Goal: Information Seeking & Learning: Check status

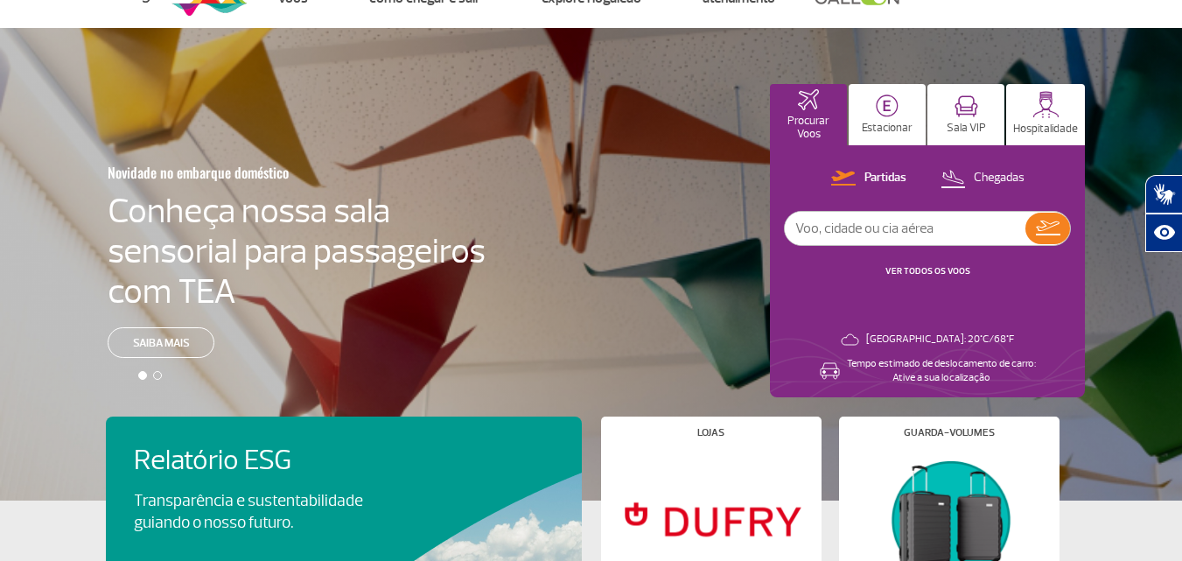
scroll to position [87, 0]
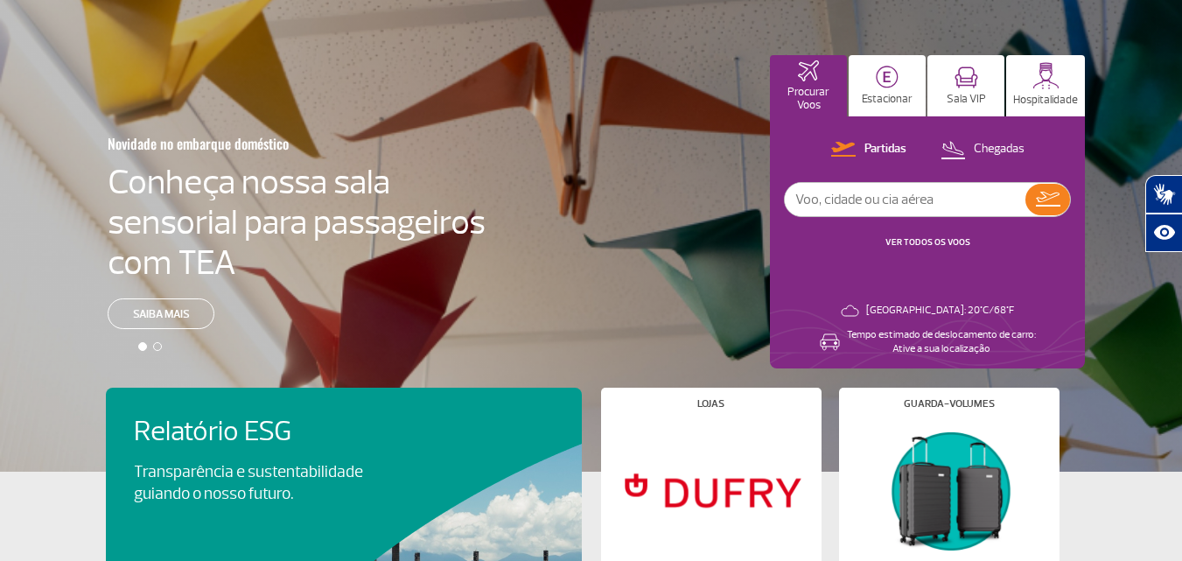
click at [890, 205] on input "text" at bounding box center [905, 199] width 241 height 33
click at [925, 238] on link "VER TODOS OS VOOS" at bounding box center [927, 241] width 85 height 11
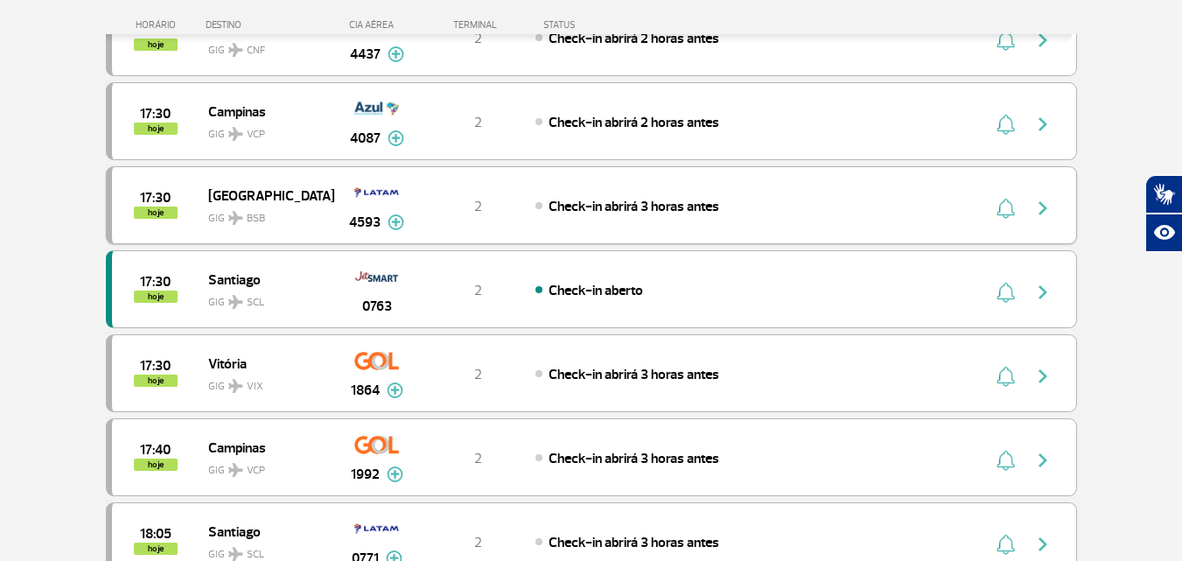
scroll to position [1487, 0]
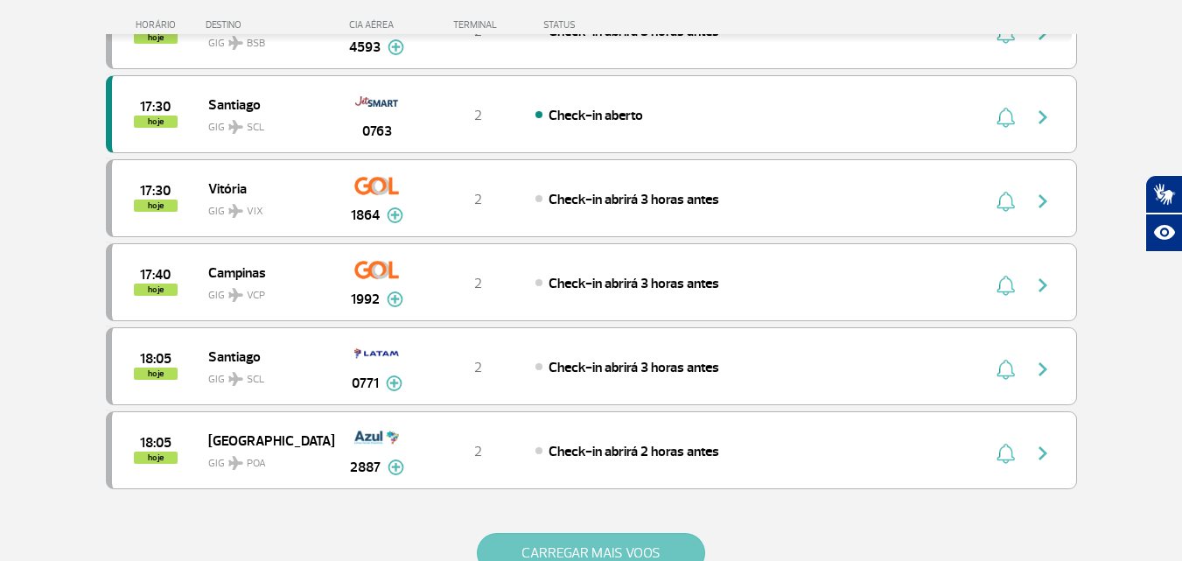
click at [650, 535] on button "CARREGAR MAIS VOOS" at bounding box center [591, 553] width 228 height 40
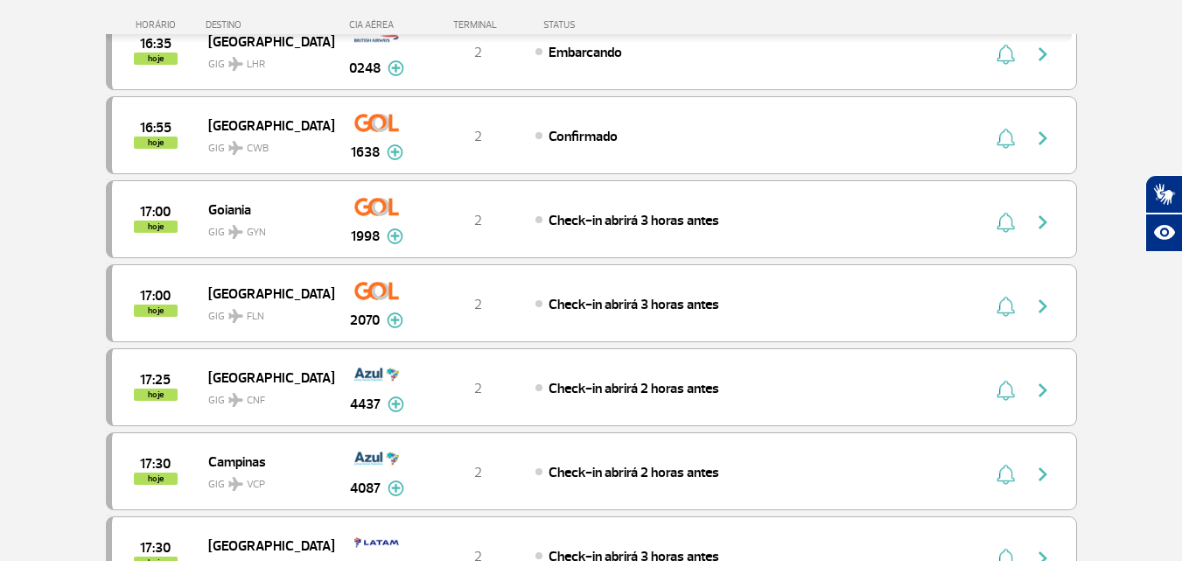
scroll to position [700, 0]
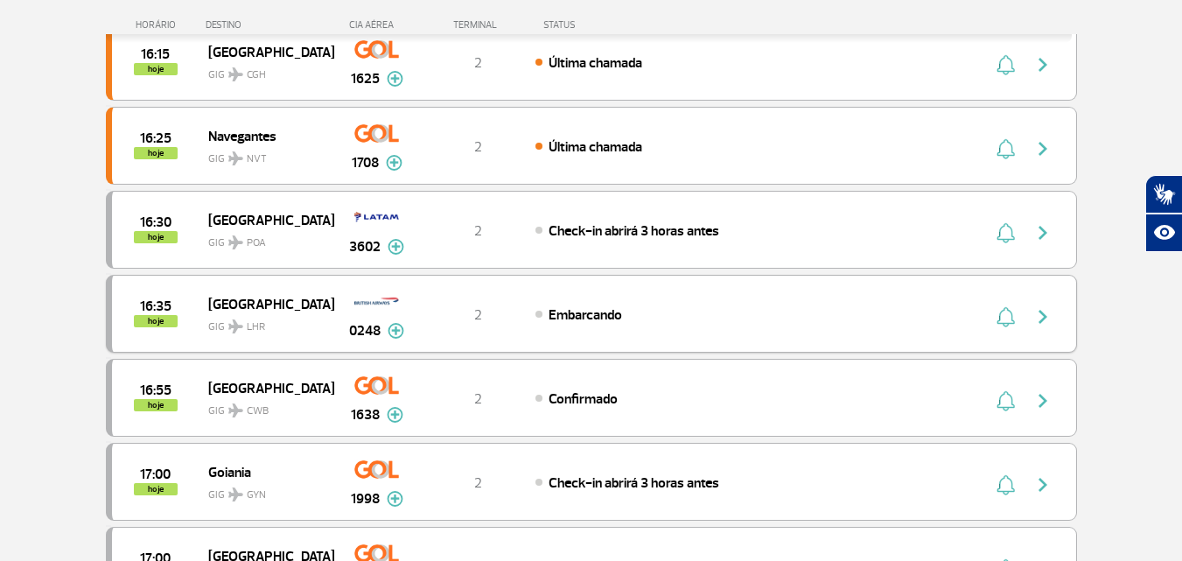
click at [550, 331] on div "16:35 hoje [GEOGRAPHIC_DATA] 0248 2 Embarcando Parcerias: Iberia Airlines 3607 …" at bounding box center [591, 314] width 971 height 78
click at [1044, 318] on img "button" at bounding box center [1042, 316] width 21 height 21
click at [1044, 319] on img "button" at bounding box center [1042, 316] width 21 height 21
drag, startPoint x: 666, startPoint y: 276, endPoint x: 658, endPoint y: 310, distance: 34.2
click at [665, 276] on div "16:35 hoje [GEOGRAPHIC_DATA] 0248 2 Embarcando Parcerias: Iberia Airlines 3607 …" at bounding box center [591, 314] width 971 height 78
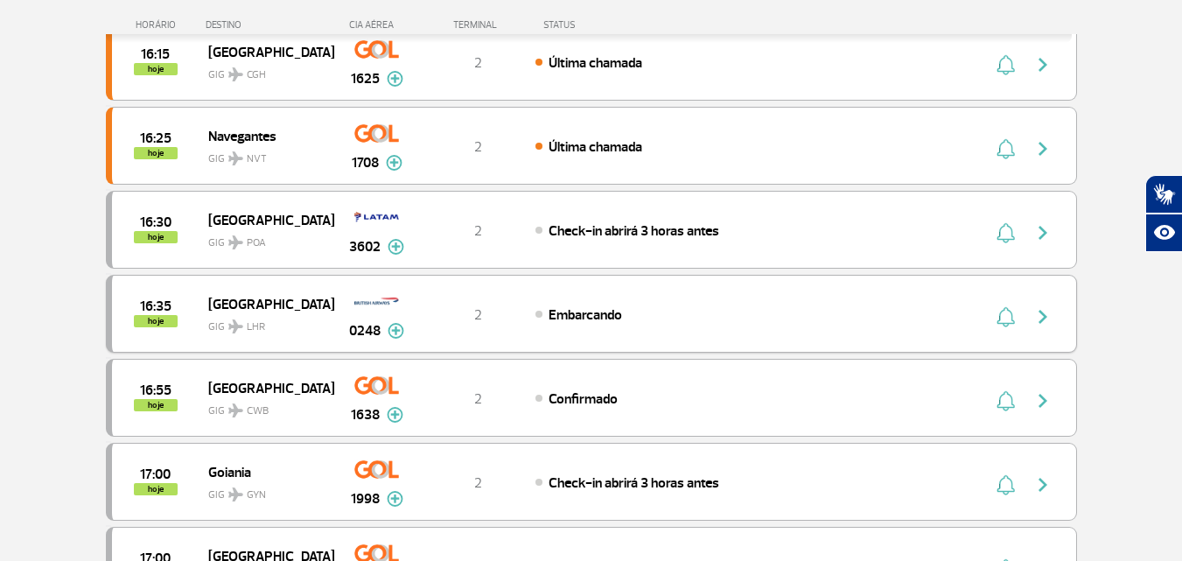
click at [658, 310] on div "Embarcando" at bounding box center [728, 313] width 386 height 19
drag, startPoint x: 443, startPoint y: 313, endPoint x: 419, endPoint y: 337, distance: 33.4
click at [442, 314] on div "2" at bounding box center [477, 313] width 115 height 19
click at [395, 325] on img at bounding box center [396, 331] width 17 height 16
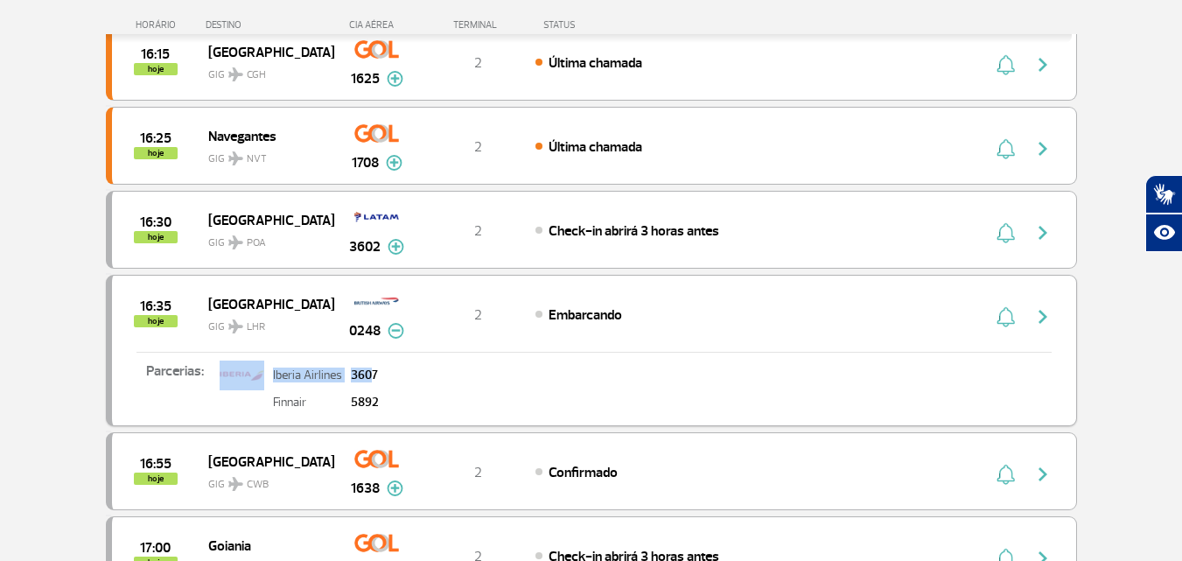
drag, startPoint x: 361, startPoint y: 377, endPoint x: 381, endPoint y: 377, distance: 19.2
click at [381, 377] on div "Parcerias: Iberia Airlines 3607 Finnair 5892" at bounding box center [594, 383] width 964 height 63
click at [360, 323] on span "0248" at bounding box center [364, 330] width 31 height 21
drag, startPoint x: 347, startPoint y: 332, endPoint x: 387, endPoint y: 334, distance: 39.4
click at [387, 334] on div "0248" at bounding box center [376, 313] width 87 height 55
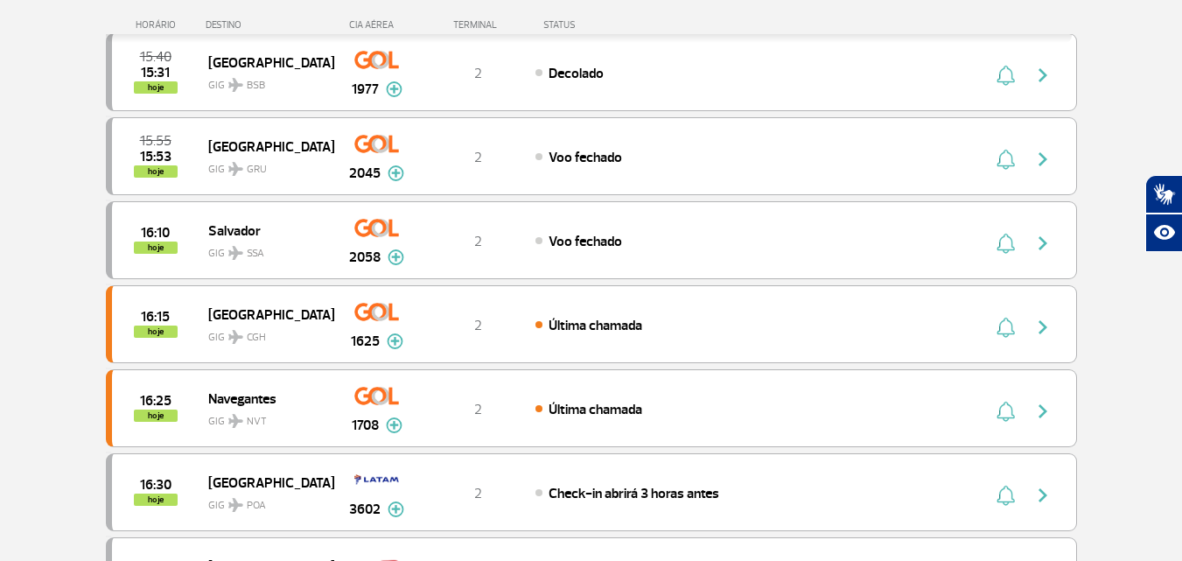
scroll to position [612, 0]
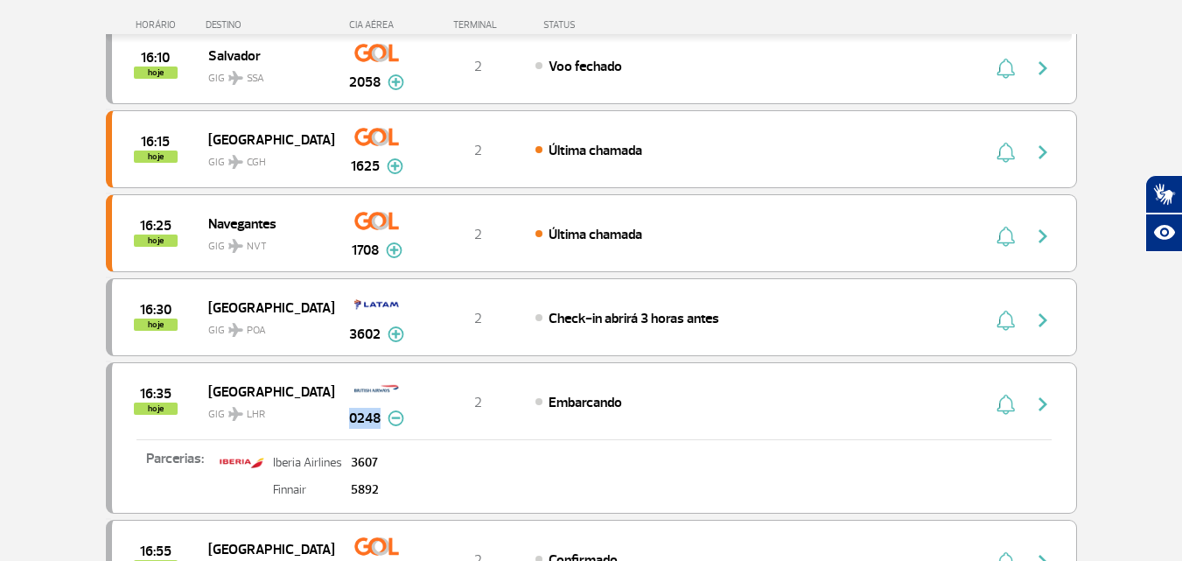
click at [1046, 402] on img "button" at bounding box center [1042, 404] width 21 height 21
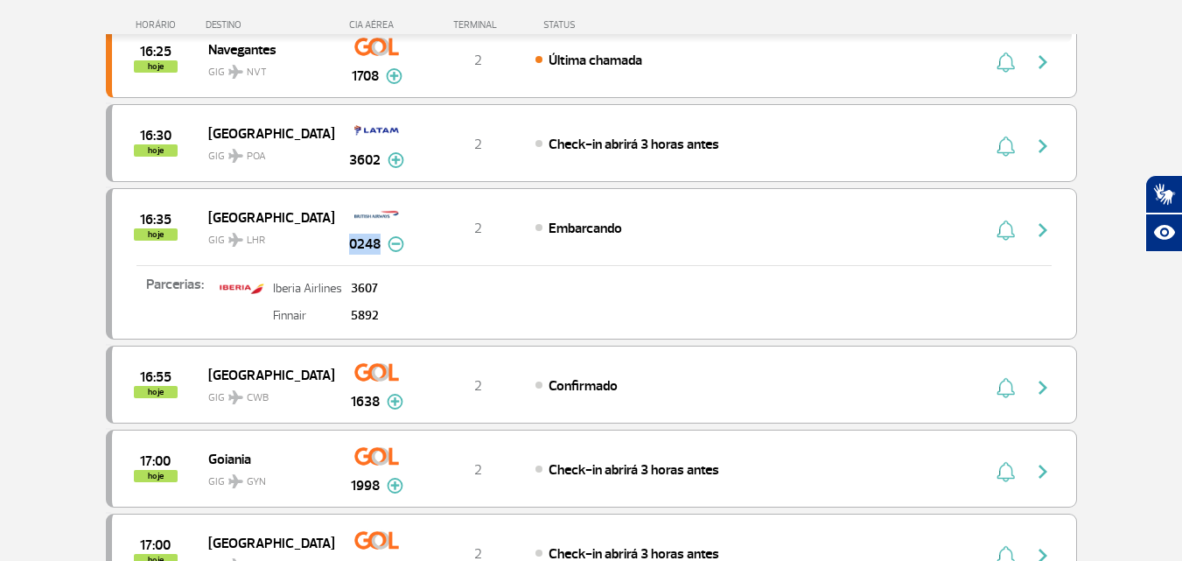
scroll to position [787, 0]
click at [352, 176] on div "16:30 hoje [GEOGRAPHIC_DATA] GIG POA 3602 2 Check-in abrirá 3 horas antes Parce…" at bounding box center [591, 142] width 971 height 78
click at [349, 233] on span "0248" at bounding box center [364, 243] width 31 height 21
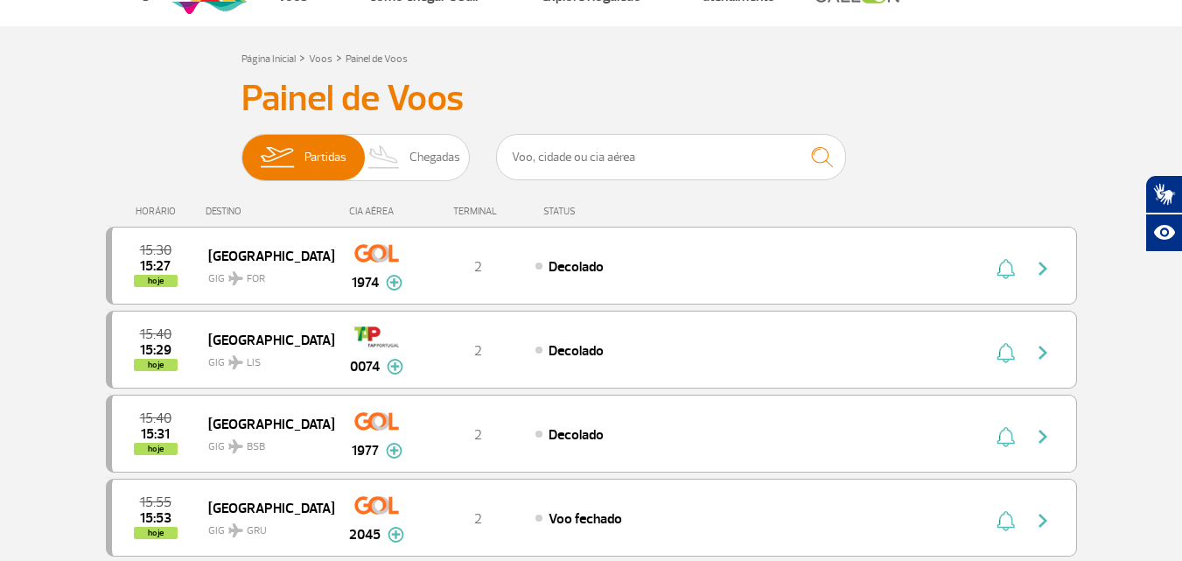
scroll to position [0, 0]
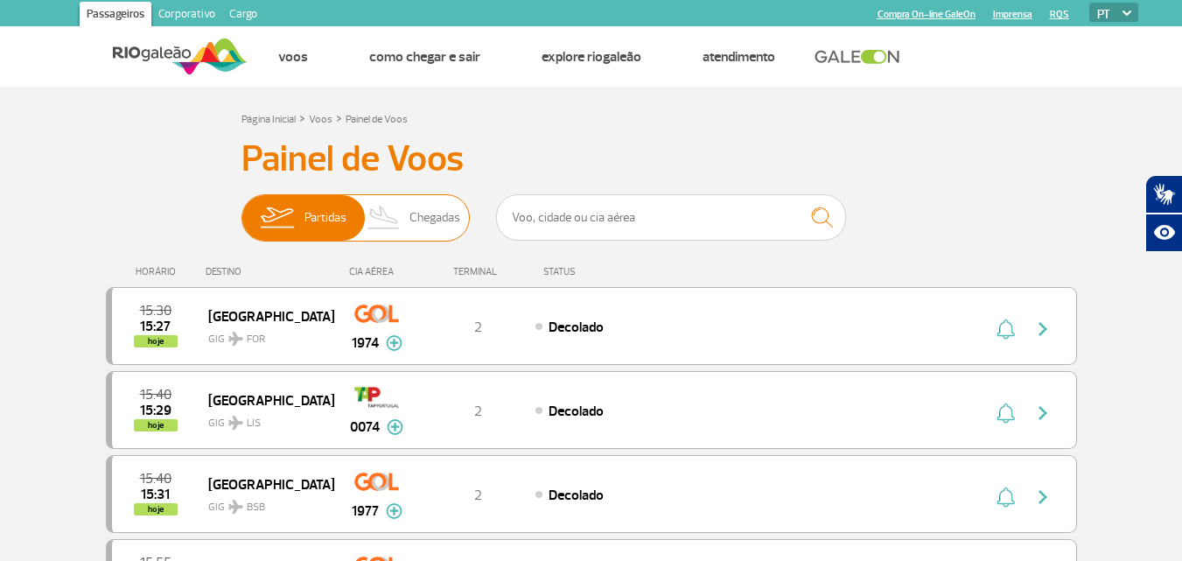
click at [420, 216] on span "Chegadas" at bounding box center [434, 217] width 51 height 45
click at [241, 209] on input "Partidas Chegadas" at bounding box center [241, 209] width 0 height 0
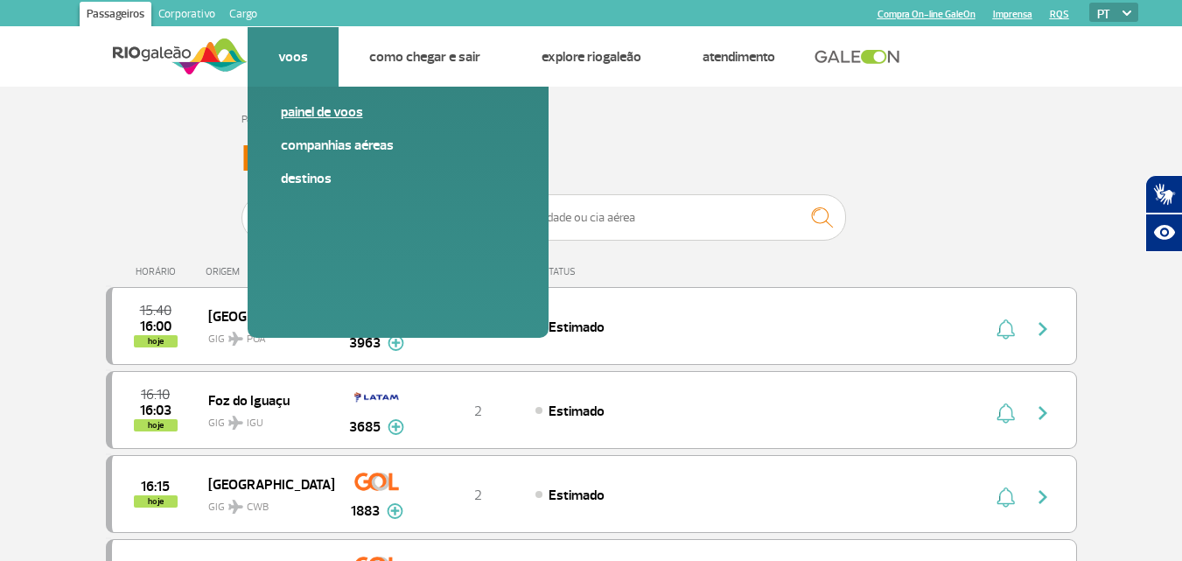
click at [339, 118] on link "Painel de voos" at bounding box center [398, 111] width 234 height 19
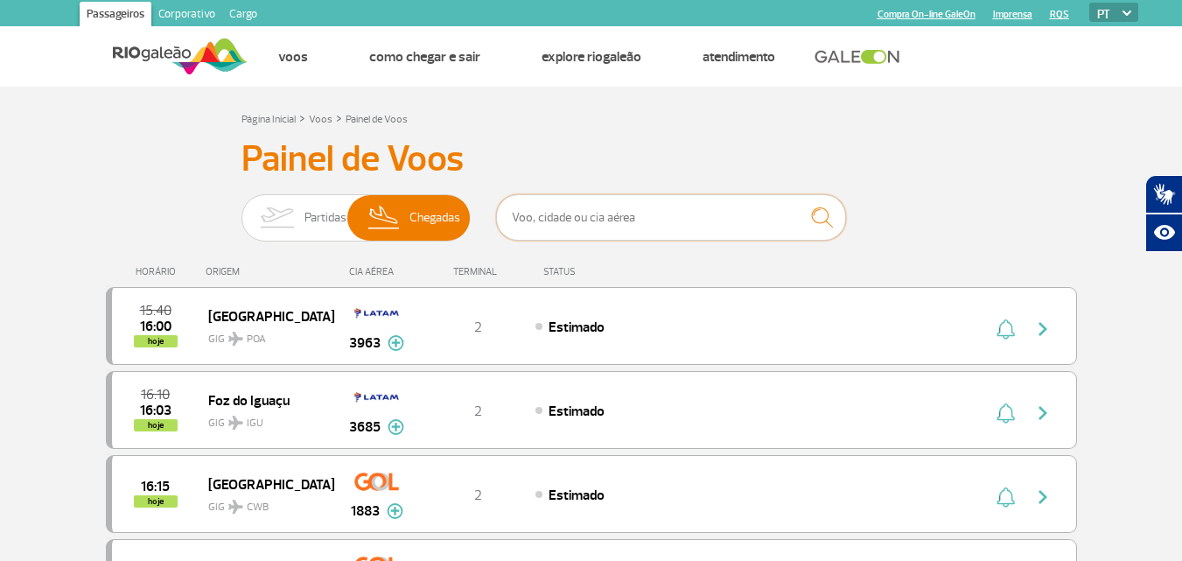
click at [646, 220] on input "text" at bounding box center [671, 217] width 350 height 46
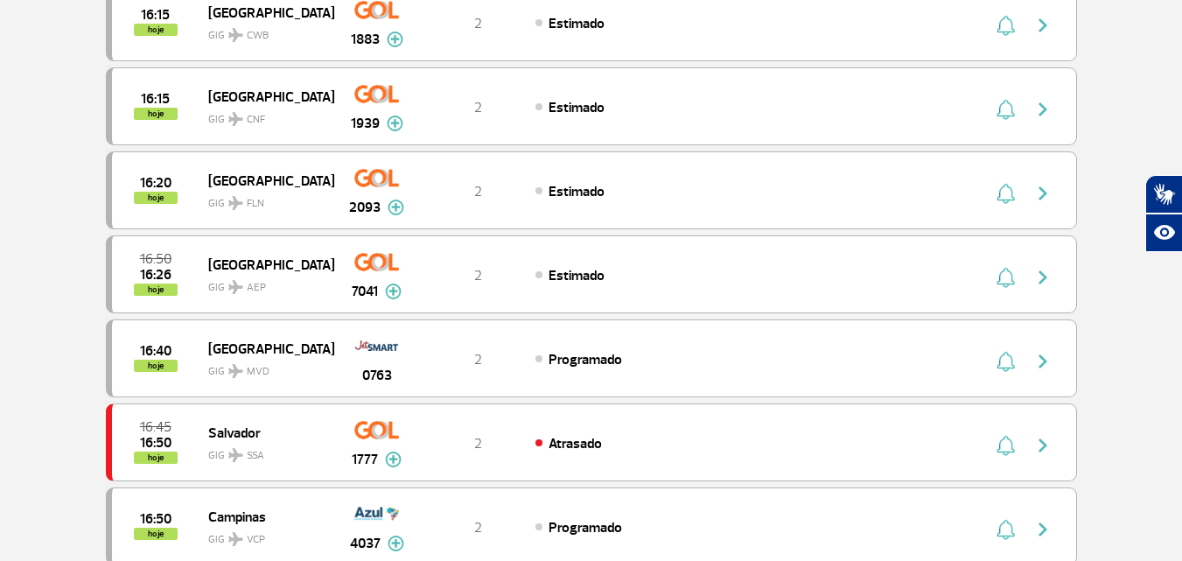
scroll to position [13, 0]
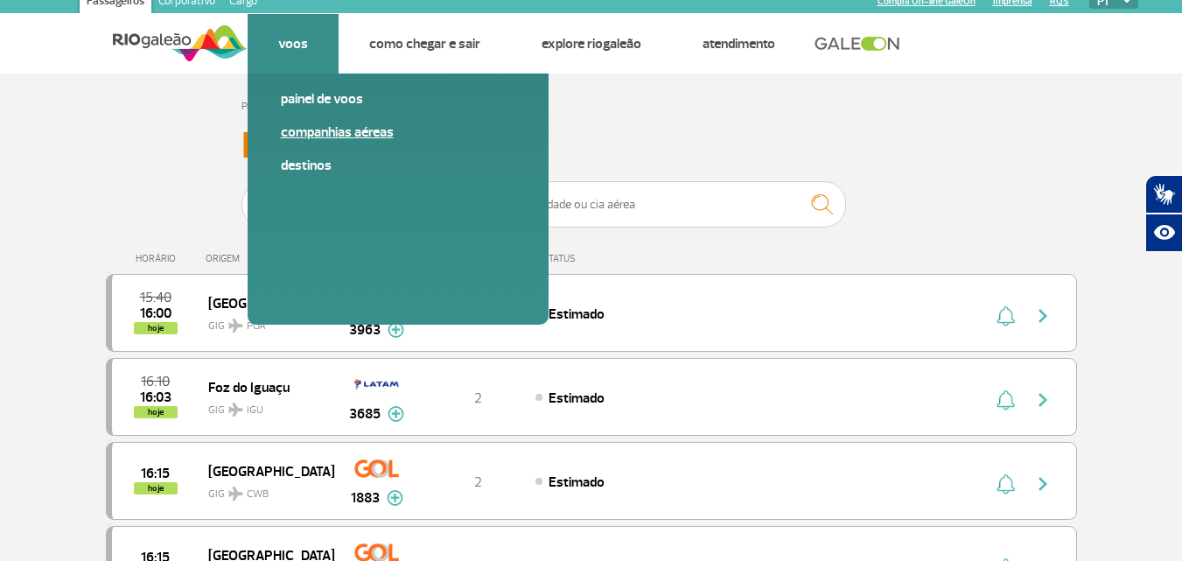
click at [331, 131] on link "Companhias Aéreas" at bounding box center [398, 131] width 234 height 19
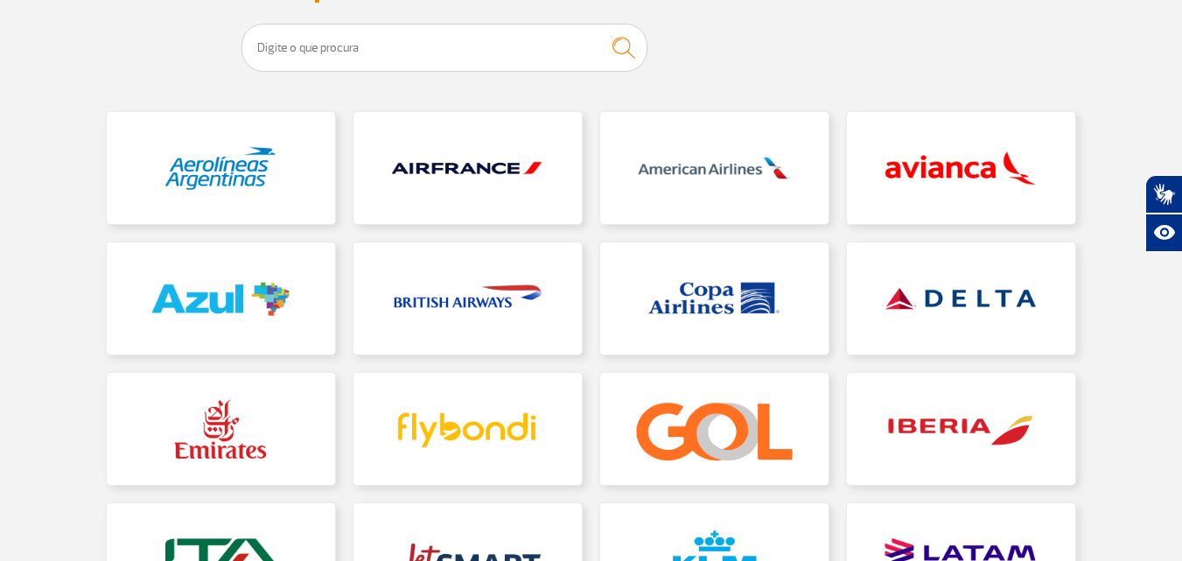
scroll to position [276, 0]
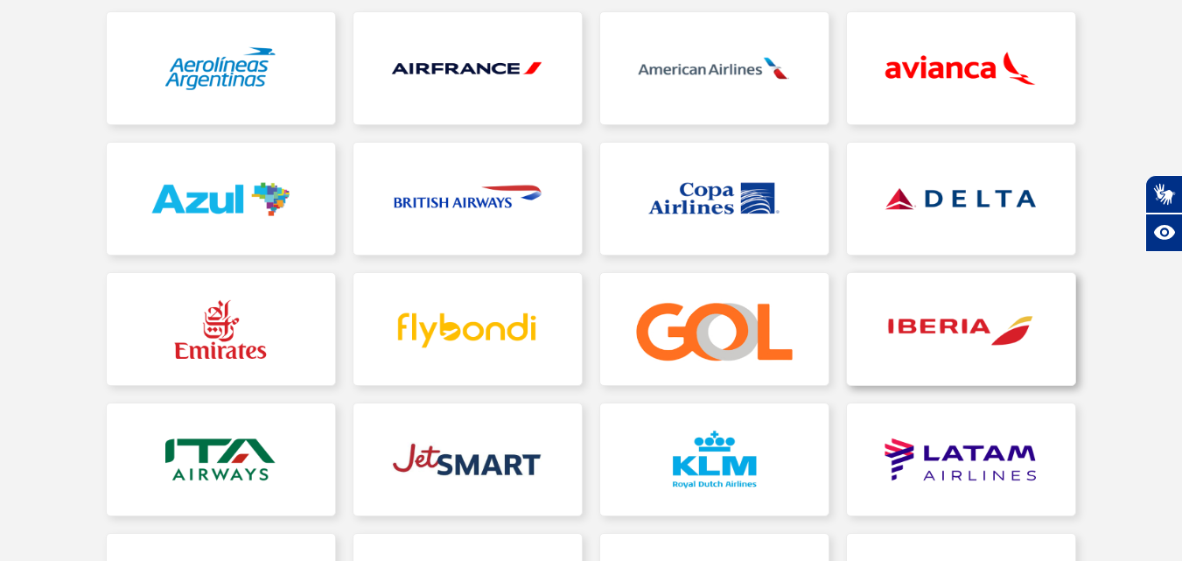
click at [938, 322] on link at bounding box center [961, 329] width 228 height 112
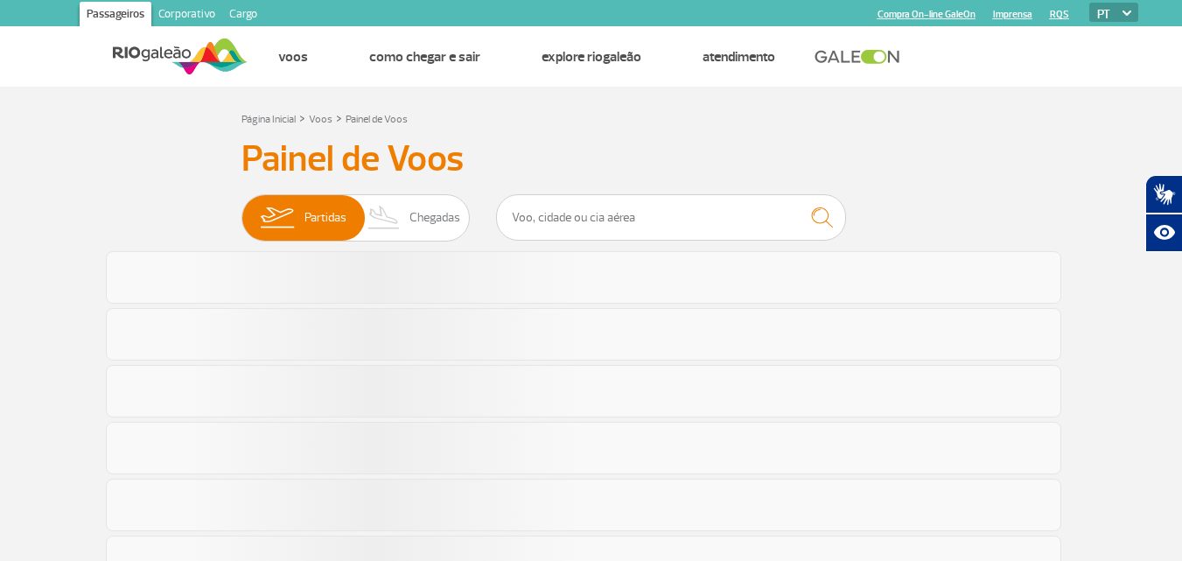
scroll to position [13, 0]
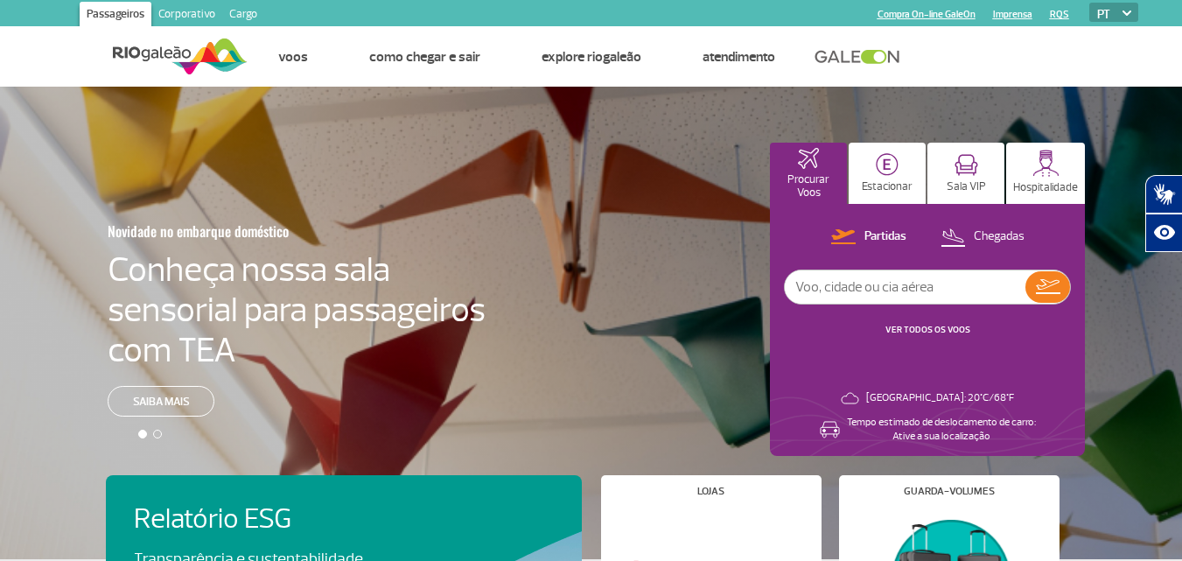
click at [958, 326] on link "VER TODOS OS VOOS" at bounding box center [927, 329] width 85 height 11
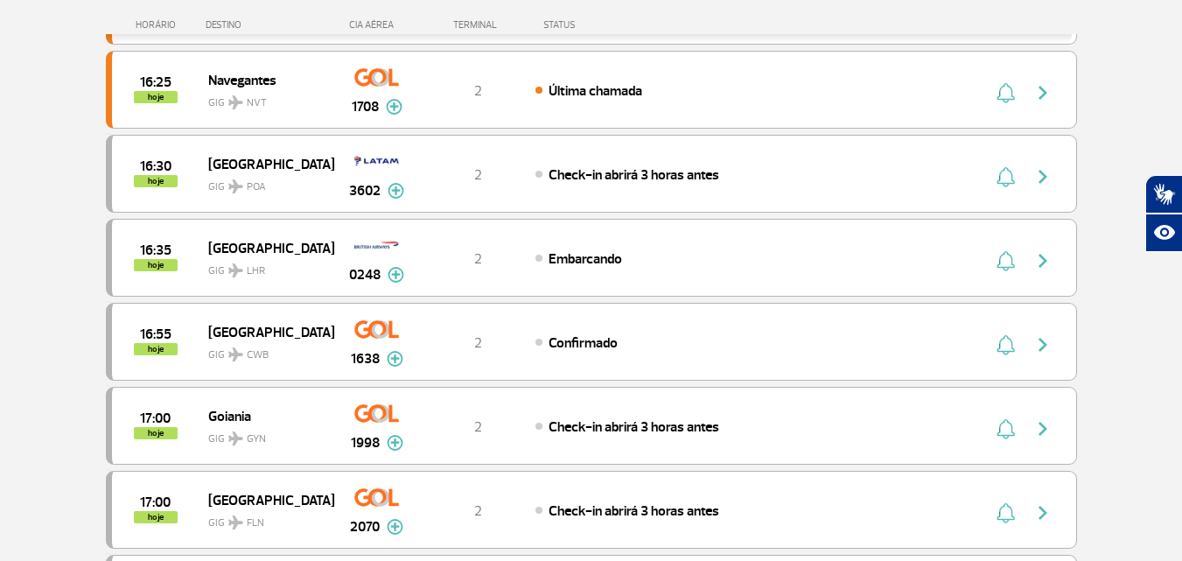
scroll to position [525, 0]
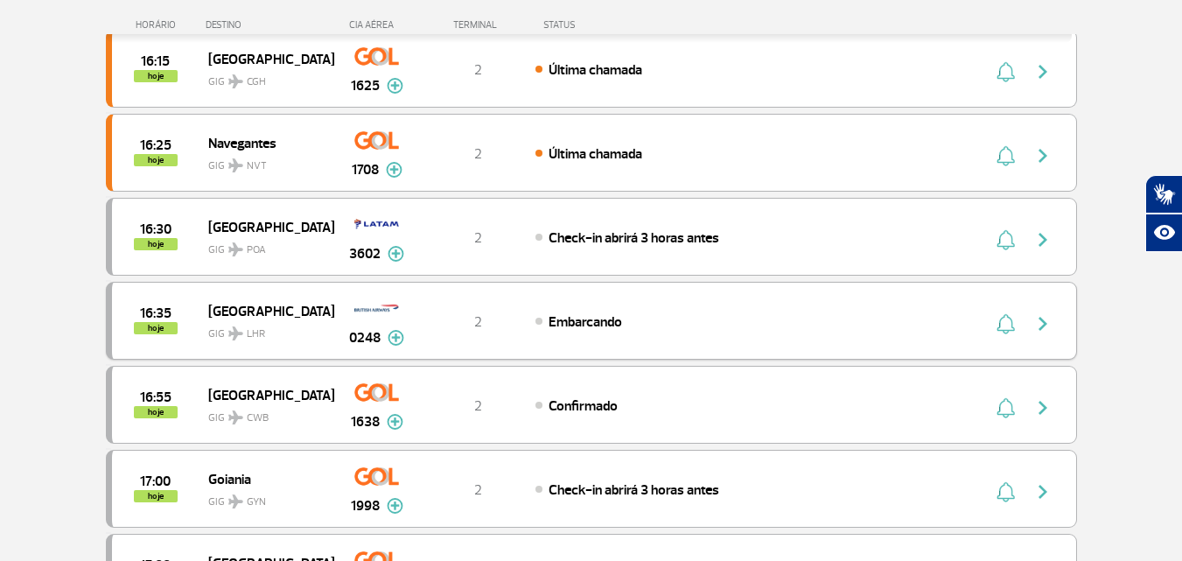
click at [514, 332] on div "16:35 hoje [GEOGRAPHIC_DATA] 0248 2 Embarcando Parcerias: Iberia Airlines 3607 …" at bounding box center [591, 321] width 971 height 78
click at [1039, 317] on img "button" at bounding box center [1042, 323] width 21 height 21
